Goal: Obtain resource: Obtain resource

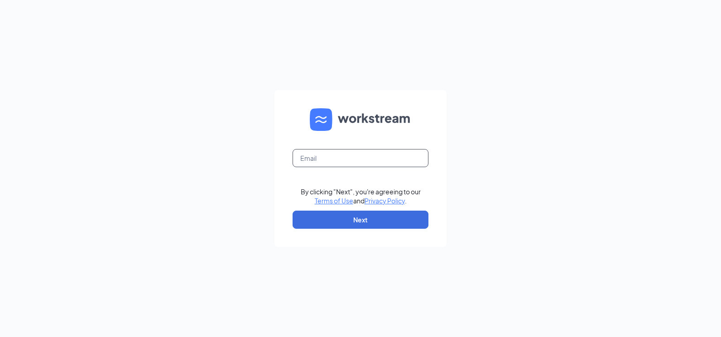
click at [344, 160] on input "text" at bounding box center [360, 158] width 136 height 18
type input "[EMAIL_ADDRESS][DOMAIN_NAME]"
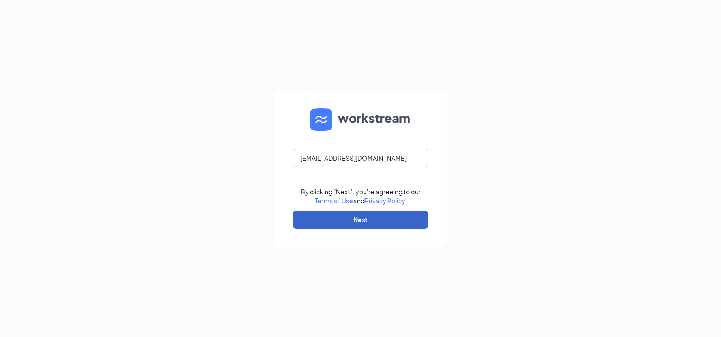
click at [365, 226] on button "Next" at bounding box center [360, 219] width 136 height 18
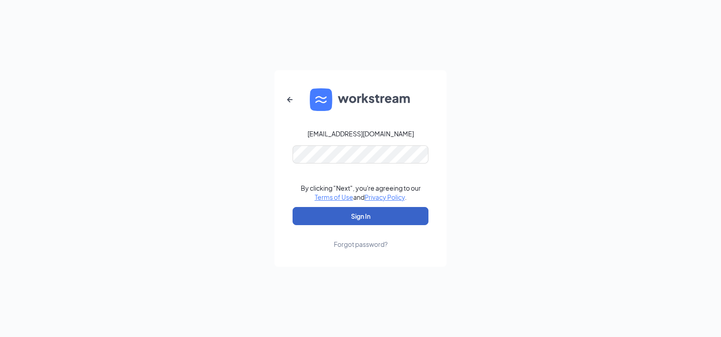
click at [356, 215] on button "Sign In" at bounding box center [360, 216] width 136 height 18
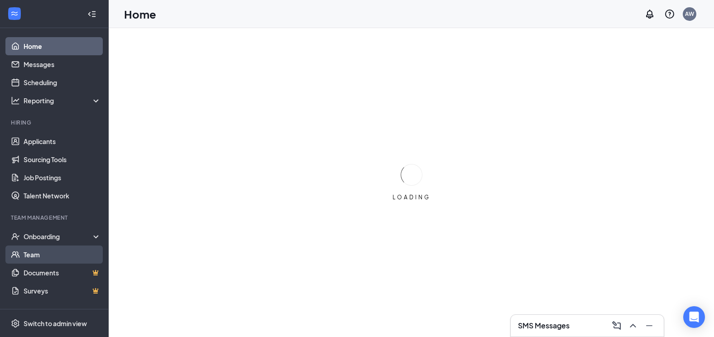
click at [64, 254] on link "Team" at bounding box center [62, 254] width 77 height 18
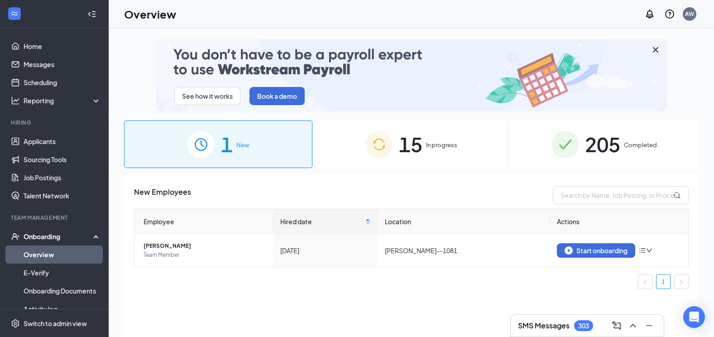
click at [638, 148] on span "Completed" at bounding box center [640, 144] width 33 height 9
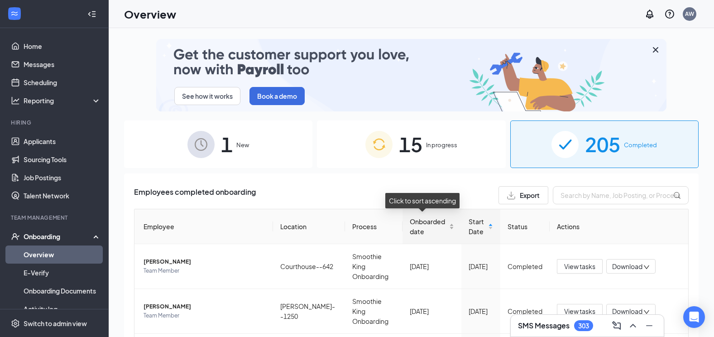
click at [445, 227] on div "Onboarded date" at bounding box center [432, 226] width 44 height 20
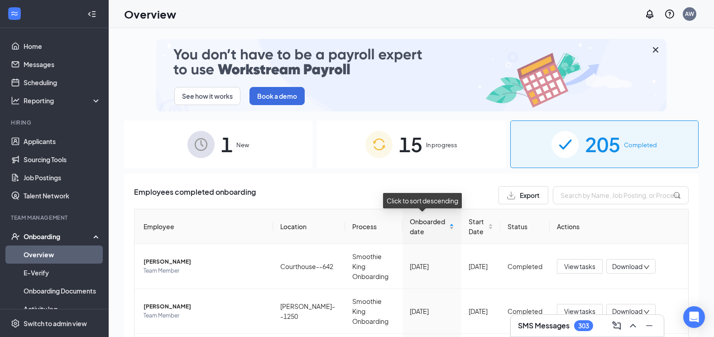
click at [445, 227] on div "Onboarded date" at bounding box center [432, 226] width 44 height 20
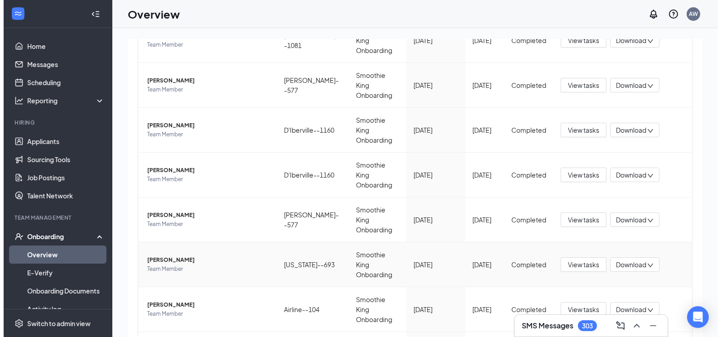
scroll to position [272, 0]
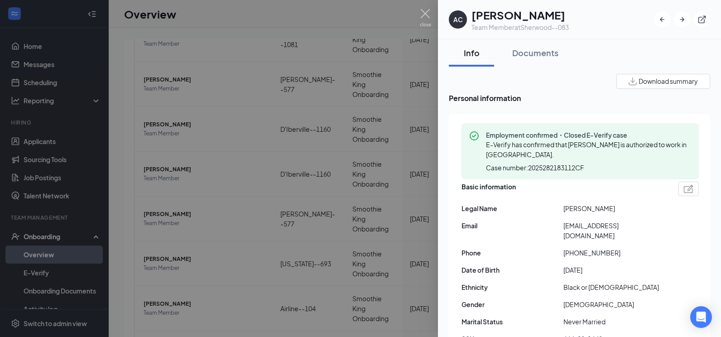
click at [675, 82] on span "Download summary" at bounding box center [667, 81] width 59 height 10
click at [539, 55] on div "Documents" at bounding box center [535, 52] width 46 height 11
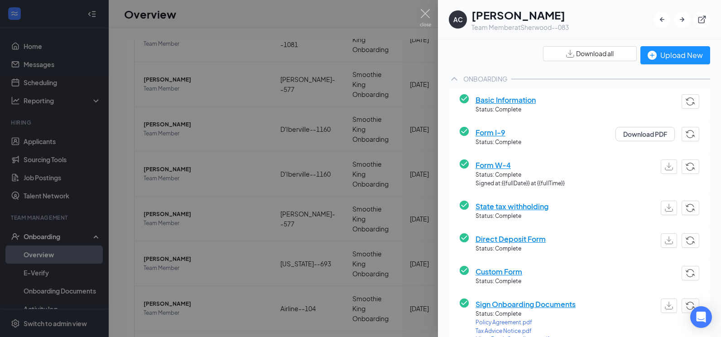
scroll to position [181, 0]
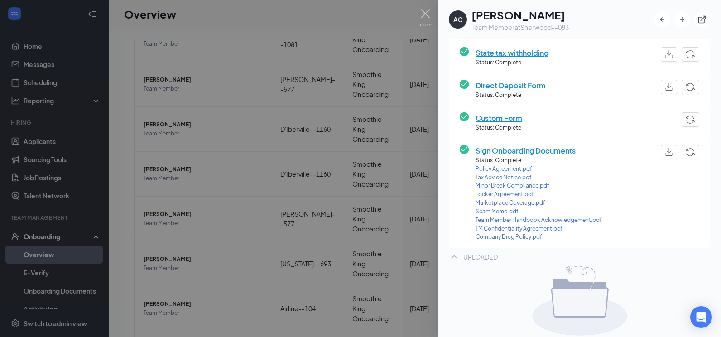
click at [515, 229] on span "TM Confidentiality Agreement.pdf" at bounding box center [538, 229] width 126 height 9
click at [175, 274] on div at bounding box center [360, 168] width 721 height 337
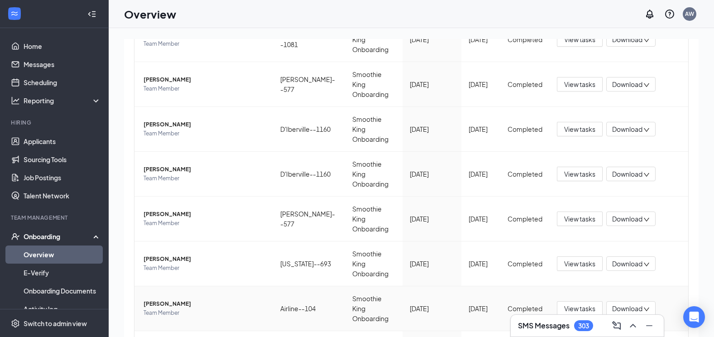
click at [190, 299] on span "Khloè J Reed" at bounding box center [204, 303] width 122 height 9
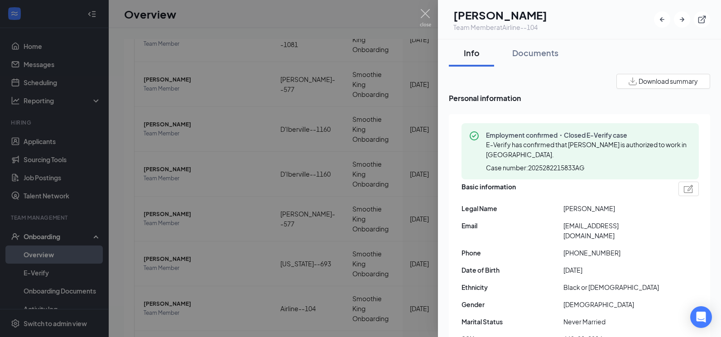
click at [652, 82] on span "Download summary" at bounding box center [667, 81] width 59 height 10
click at [526, 53] on div "Documents" at bounding box center [535, 52] width 46 height 11
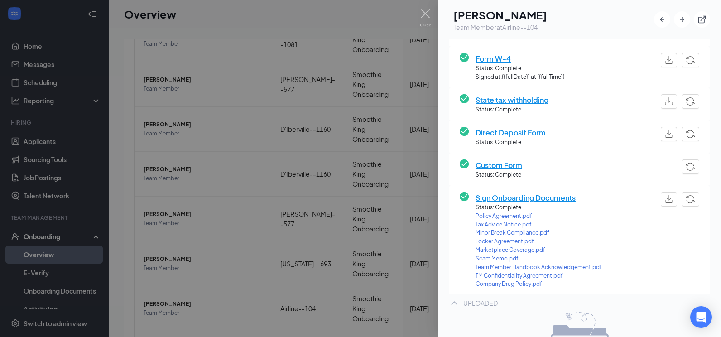
scroll to position [136, 0]
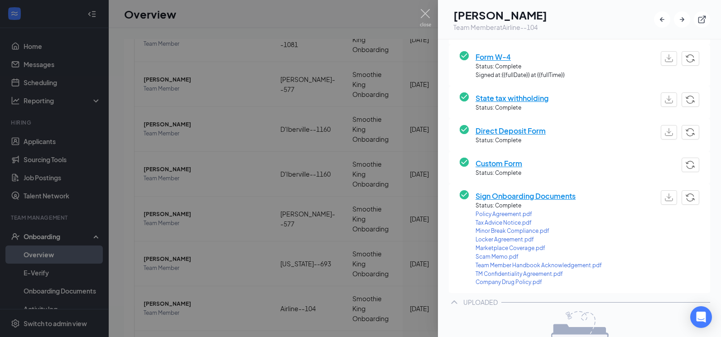
click at [521, 276] on span "TM Confidentiality Agreement.pdf" at bounding box center [538, 274] width 126 height 9
click at [119, 203] on div at bounding box center [360, 168] width 721 height 337
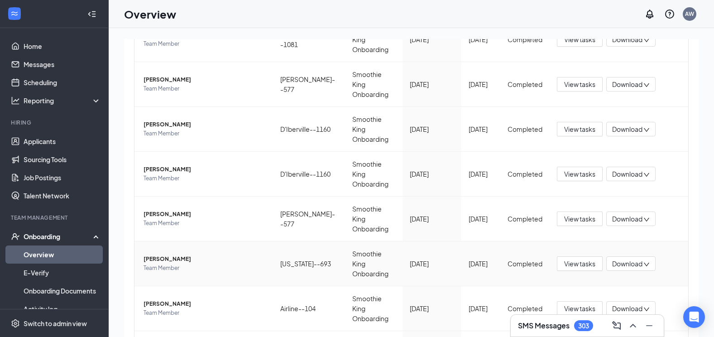
click at [219, 263] on span "Team Member" at bounding box center [204, 267] width 122 height 9
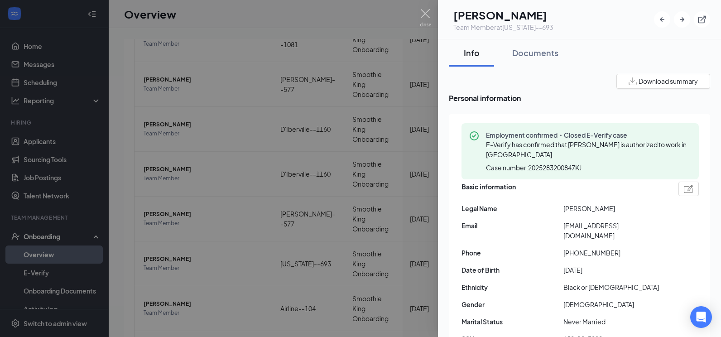
click at [657, 81] on span "Download summary" at bounding box center [667, 81] width 59 height 10
click at [533, 51] on div "Documents" at bounding box center [535, 52] width 46 height 11
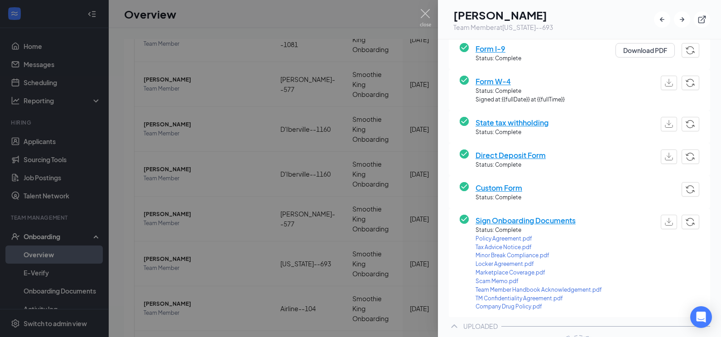
scroll to position [181, 0]
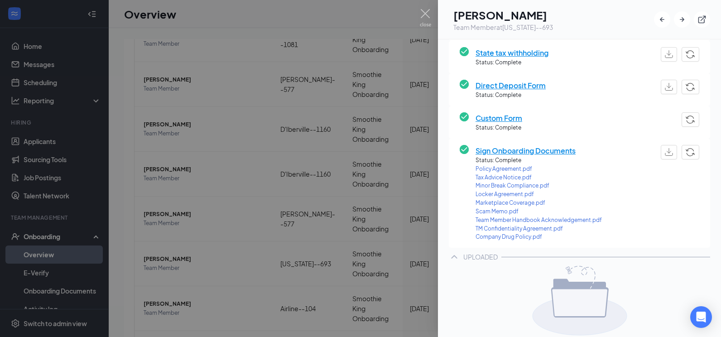
click at [529, 229] on span "TM Confidentiality Agreement.pdf" at bounding box center [538, 229] width 126 height 9
click at [120, 232] on div at bounding box center [360, 168] width 721 height 337
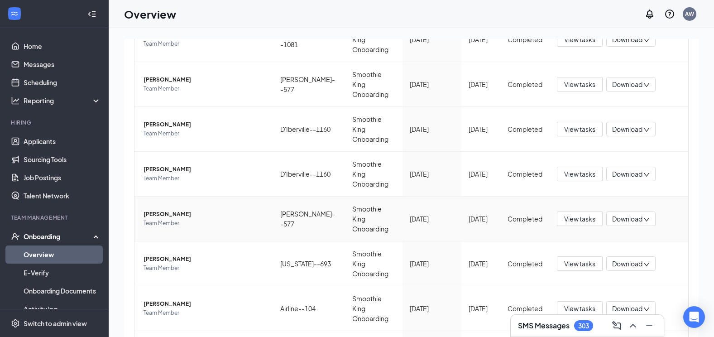
click at [189, 219] on span "Team Member" at bounding box center [204, 223] width 122 height 9
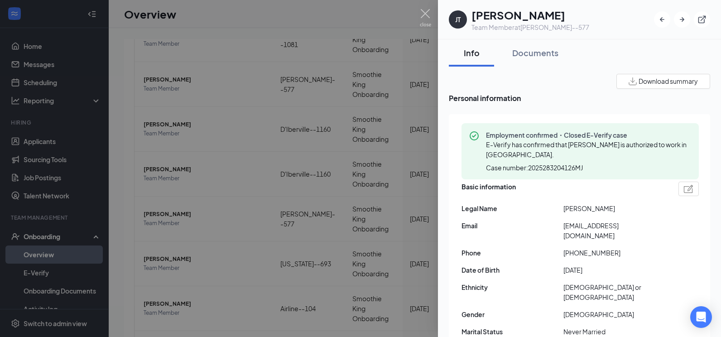
click at [687, 82] on span "Download summary" at bounding box center [667, 81] width 59 height 10
click at [531, 62] on button "Documents" at bounding box center [535, 52] width 64 height 27
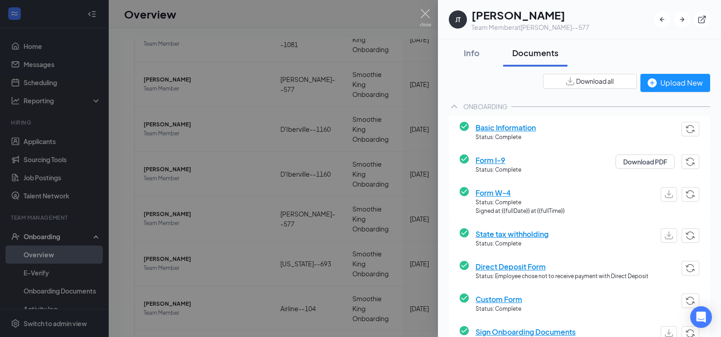
scroll to position [164, 0]
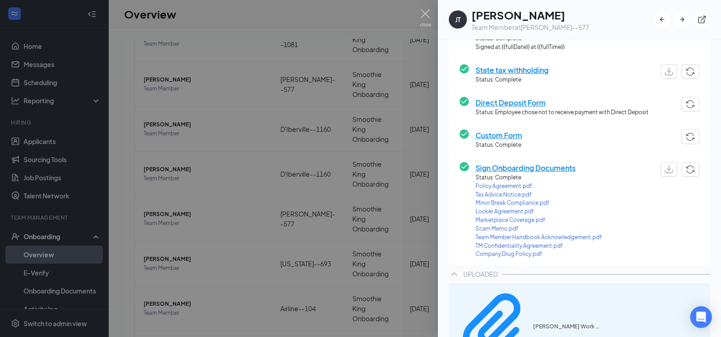
click at [510, 246] on span "TM Confidentiality Agreement.pdf" at bounding box center [538, 246] width 126 height 9
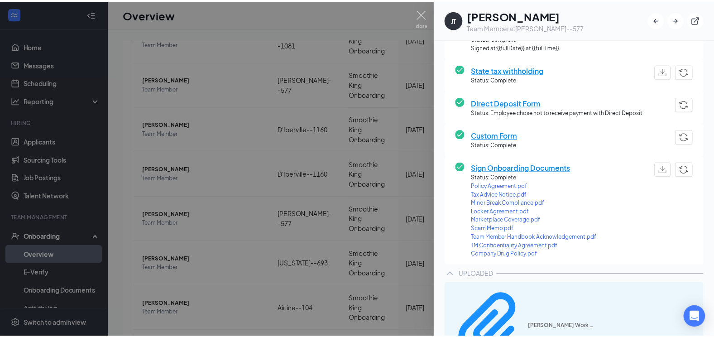
scroll to position [159, 0]
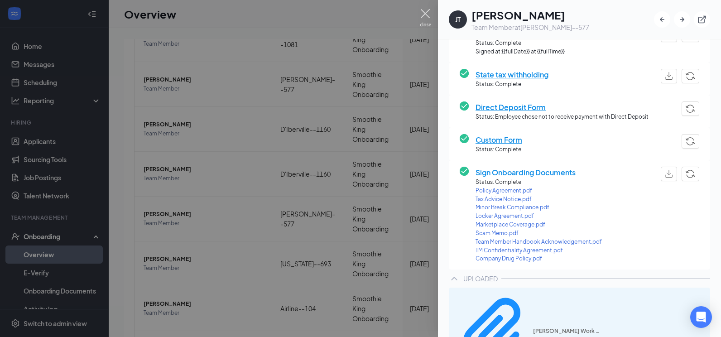
drag, startPoint x: 422, startPoint y: 16, endPoint x: 424, endPoint y: 30, distance: 13.7
click at [422, 16] on img at bounding box center [425, 18] width 11 height 18
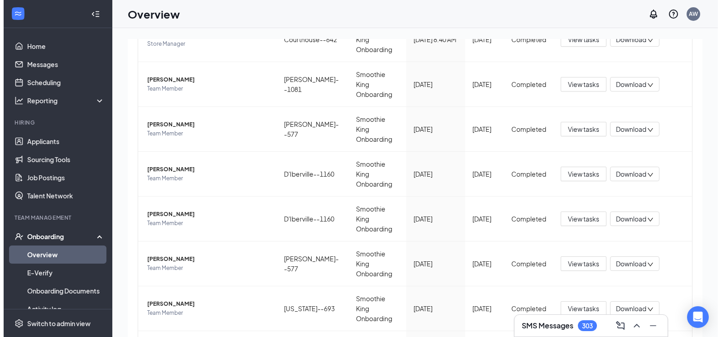
scroll to position [226, 0]
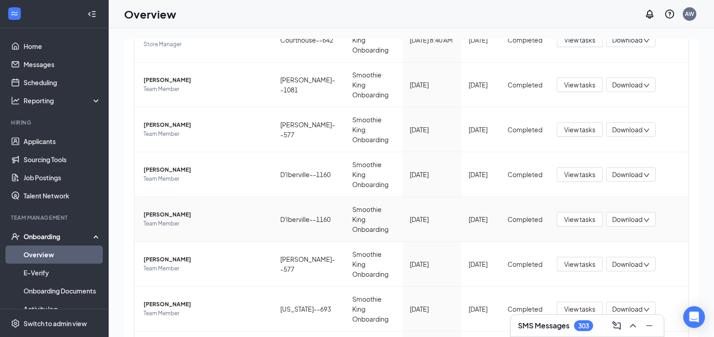
click at [201, 219] on span "Team Member" at bounding box center [204, 223] width 122 height 9
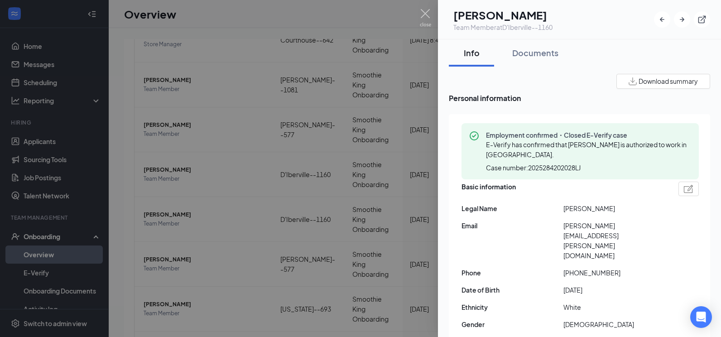
click at [642, 81] on span "Download summary" at bounding box center [667, 81] width 59 height 10
click at [538, 57] on div "Documents" at bounding box center [535, 52] width 46 height 11
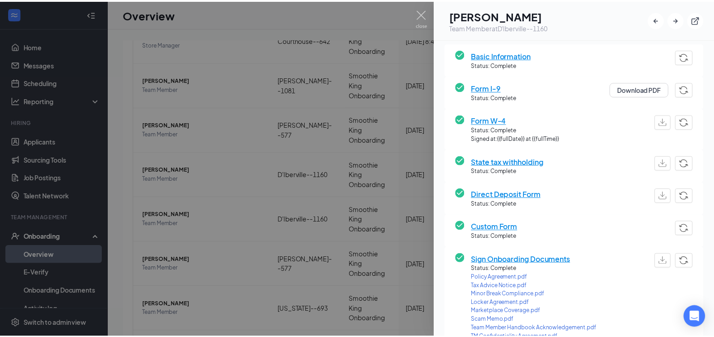
scroll to position [181, 0]
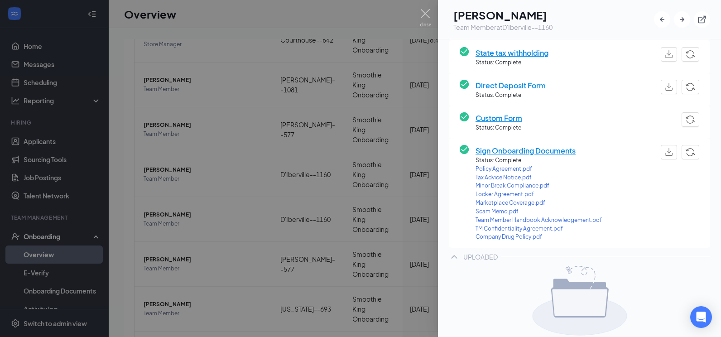
click at [518, 230] on span "TM Confidentiality Agreement.pdf" at bounding box center [538, 229] width 126 height 9
click at [126, 136] on div at bounding box center [360, 168] width 721 height 337
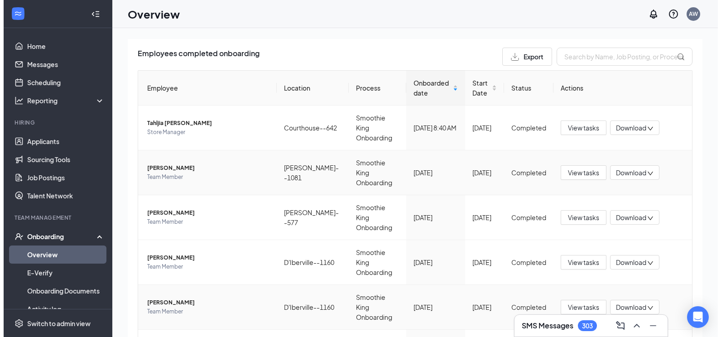
scroll to position [136, 0]
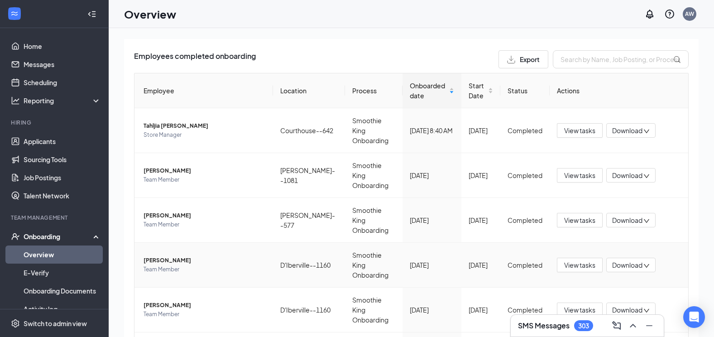
click at [230, 265] on span "Team Member" at bounding box center [204, 269] width 122 height 9
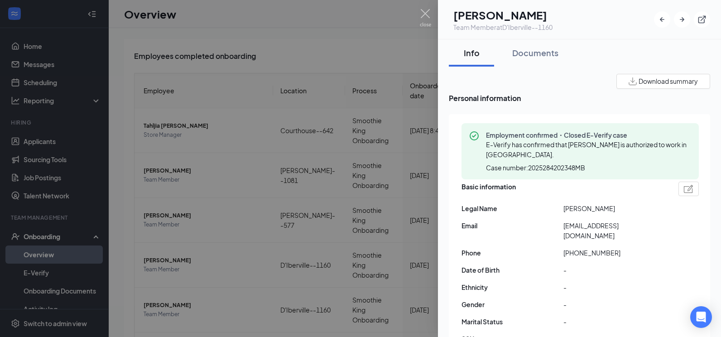
click at [675, 82] on span "Download summary" at bounding box center [667, 81] width 59 height 10
click at [539, 54] on div "Documents" at bounding box center [535, 52] width 46 height 11
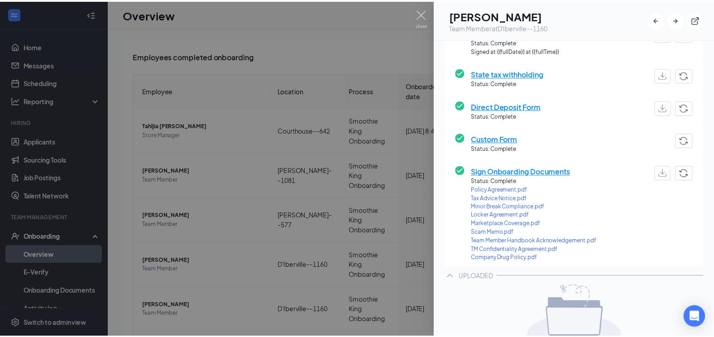
scroll to position [181, 0]
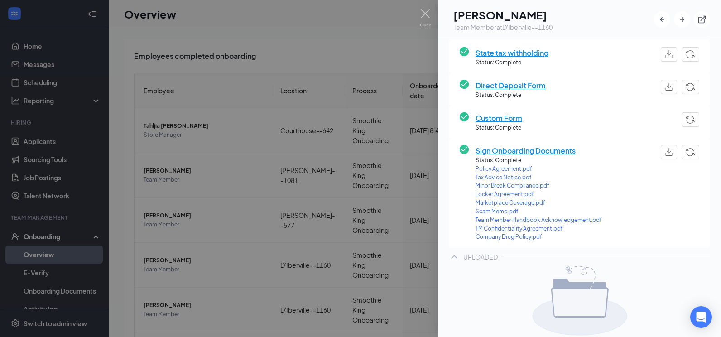
click at [509, 230] on span "TM Confidentiality Agreement.pdf" at bounding box center [538, 229] width 126 height 9
drag, startPoint x: 113, startPoint y: 188, endPoint x: 129, endPoint y: 200, distance: 20.4
click at [118, 190] on div at bounding box center [360, 168] width 721 height 337
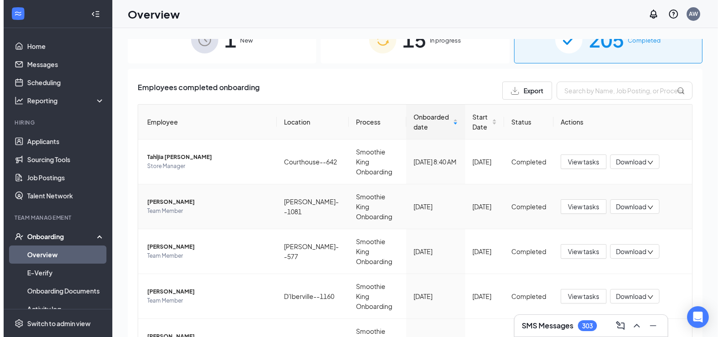
scroll to position [91, 0]
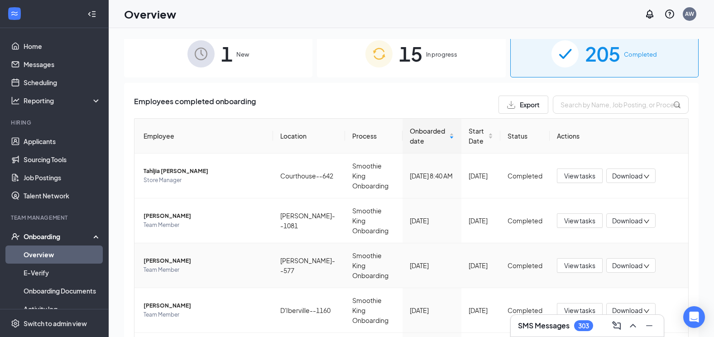
click at [208, 256] on span "Abigail I Clingfost" at bounding box center [204, 260] width 122 height 9
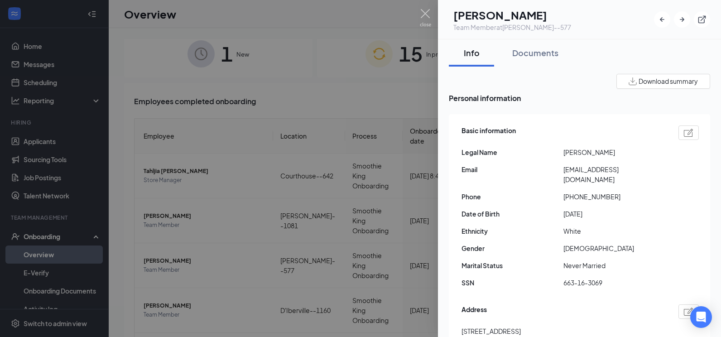
click at [666, 87] on button "Download summary" at bounding box center [663, 81] width 94 height 15
click at [535, 57] on div "Documents" at bounding box center [535, 52] width 46 height 11
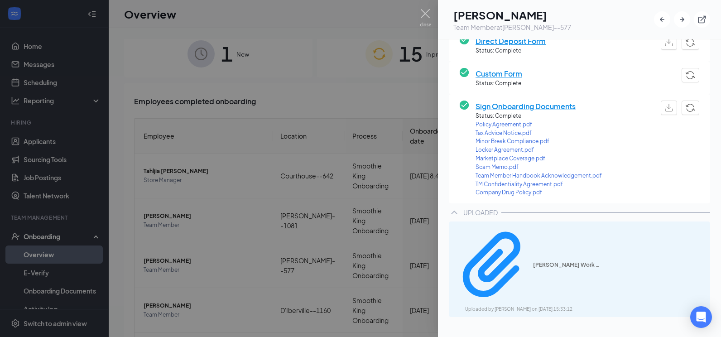
scroll to position [226, 0]
click at [504, 183] on span "TM Confidentiality Agreement.pdf" at bounding box center [538, 183] width 126 height 9
click at [119, 174] on div at bounding box center [360, 168] width 721 height 337
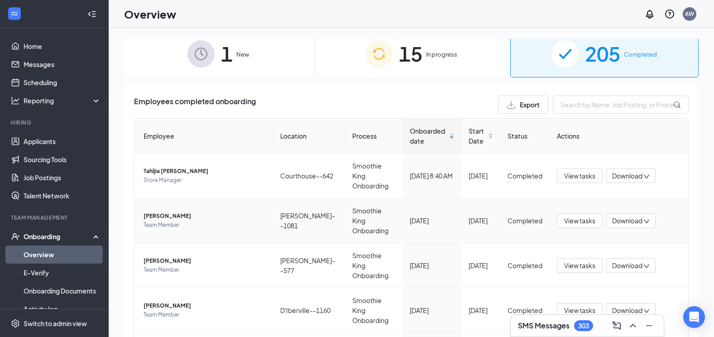
click at [210, 220] on span "Team Member" at bounding box center [204, 224] width 122 height 9
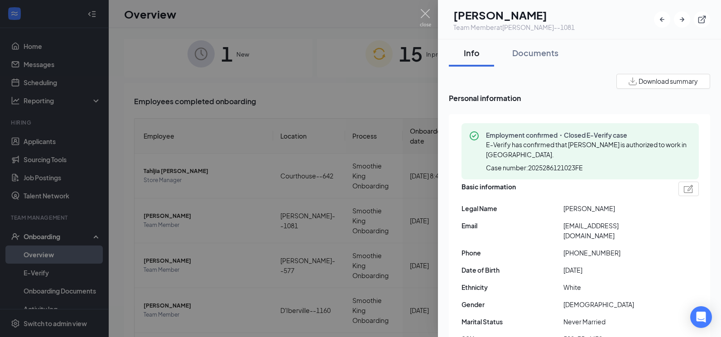
click at [668, 84] on span "Download summary" at bounding box center [667, 81] width 59 height 10
click at [537, 55] on div "Documents" at bounding box center [535, 52] width 46 height 11
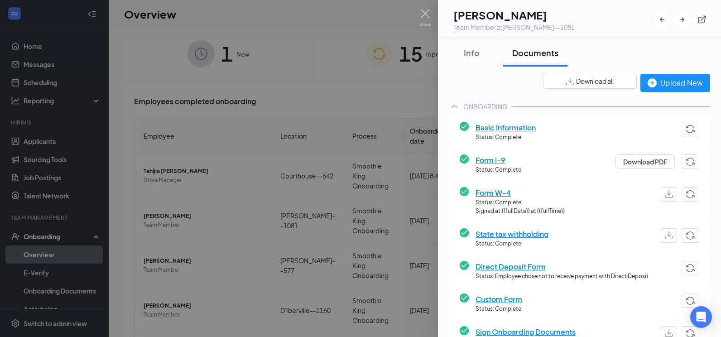
scroll to position [188, 0]
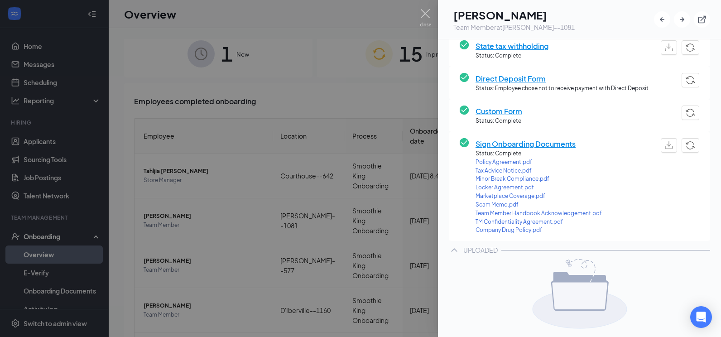
click at [504, 222] on span "TM Confidentiality Agreement.pdf" at bounding box center [538, 222] width 126 height 9
click at [260, 100] on div at bounding box center [360, 168] width 721 height 337
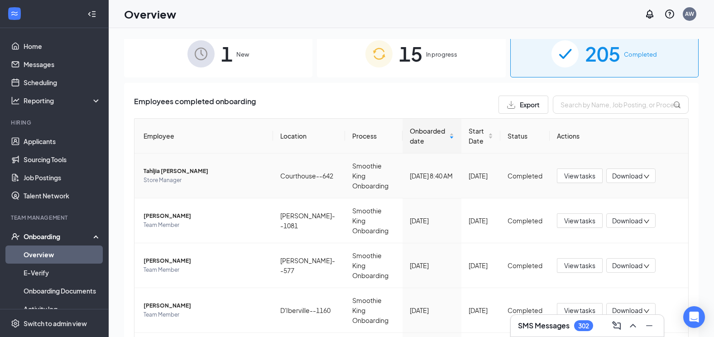
click at [197, 176] on span "Store Manager" at bounding box center [204, 180] width 122 height 9
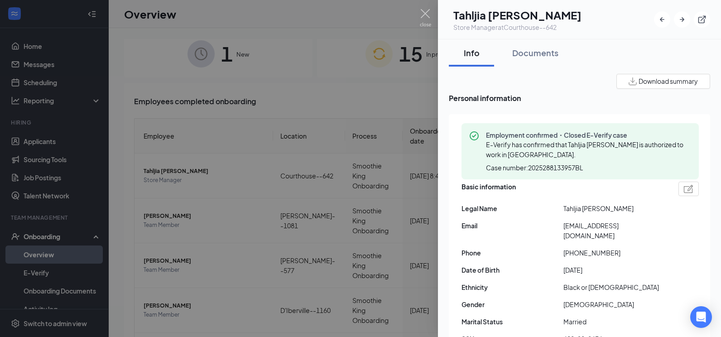
click at [679, 76] on button "Download summary" at bounding box center [663, 81] width 94 height 15
click at [544, 51] on div "Documents" at bounding box center [535, 52] width 46 height 11
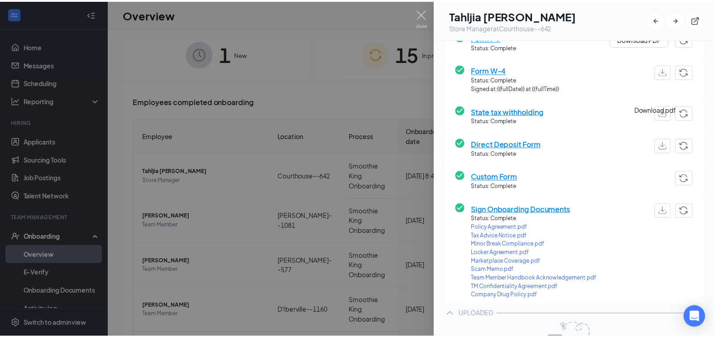
scroll to position [136, 0]
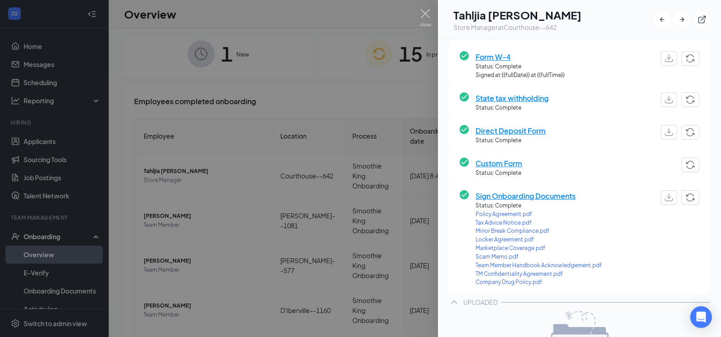
click at [512, 274] on span "TM Confidentiality Agreement.pdf" at bounding box center [538, 274] width 126 height 9
click at [421, 14] on img at bounding box center [425, 18] width 11 height 18
